Goal: Task Accomplishment & Management: Use online tool/utility

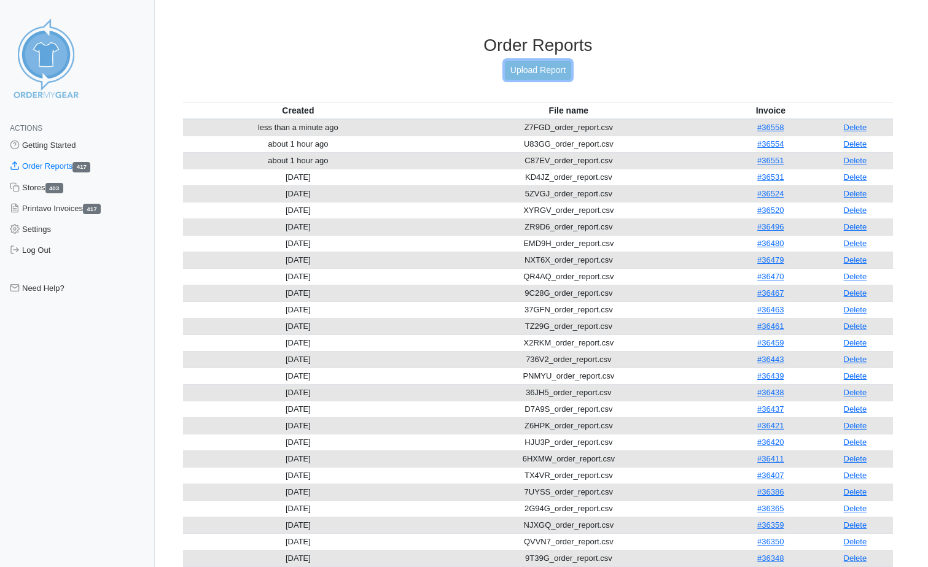
click at [516, 66] on link "Upload Report" at bounding box center [538, 70] width 66 height 19
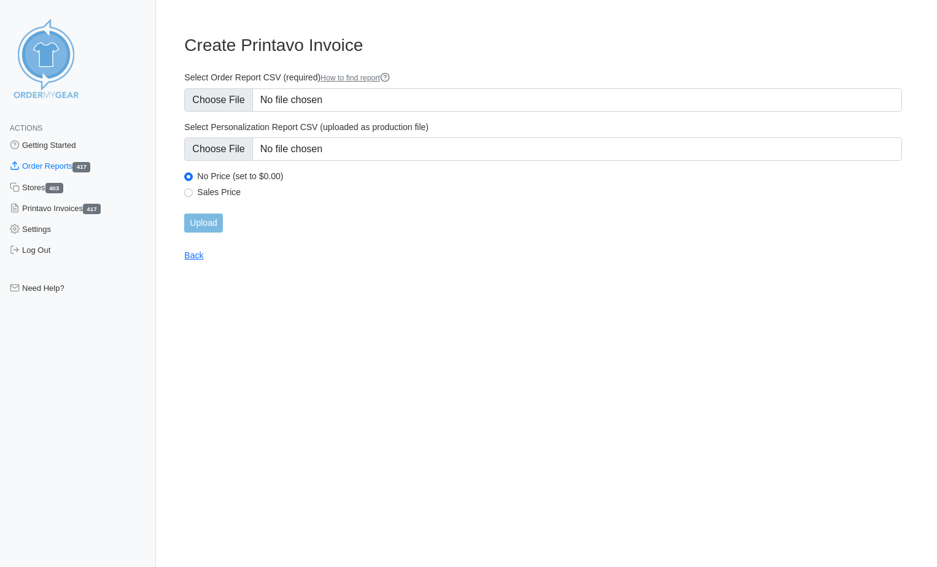
type input "C:\fakepath\YDJ7R_order_report (1).csv"
click at [222, 222] on input "Upload" at bounding box center [203, 223] width 38 height 19
